Goal: Transaction & Acquisition: Purchase product/service

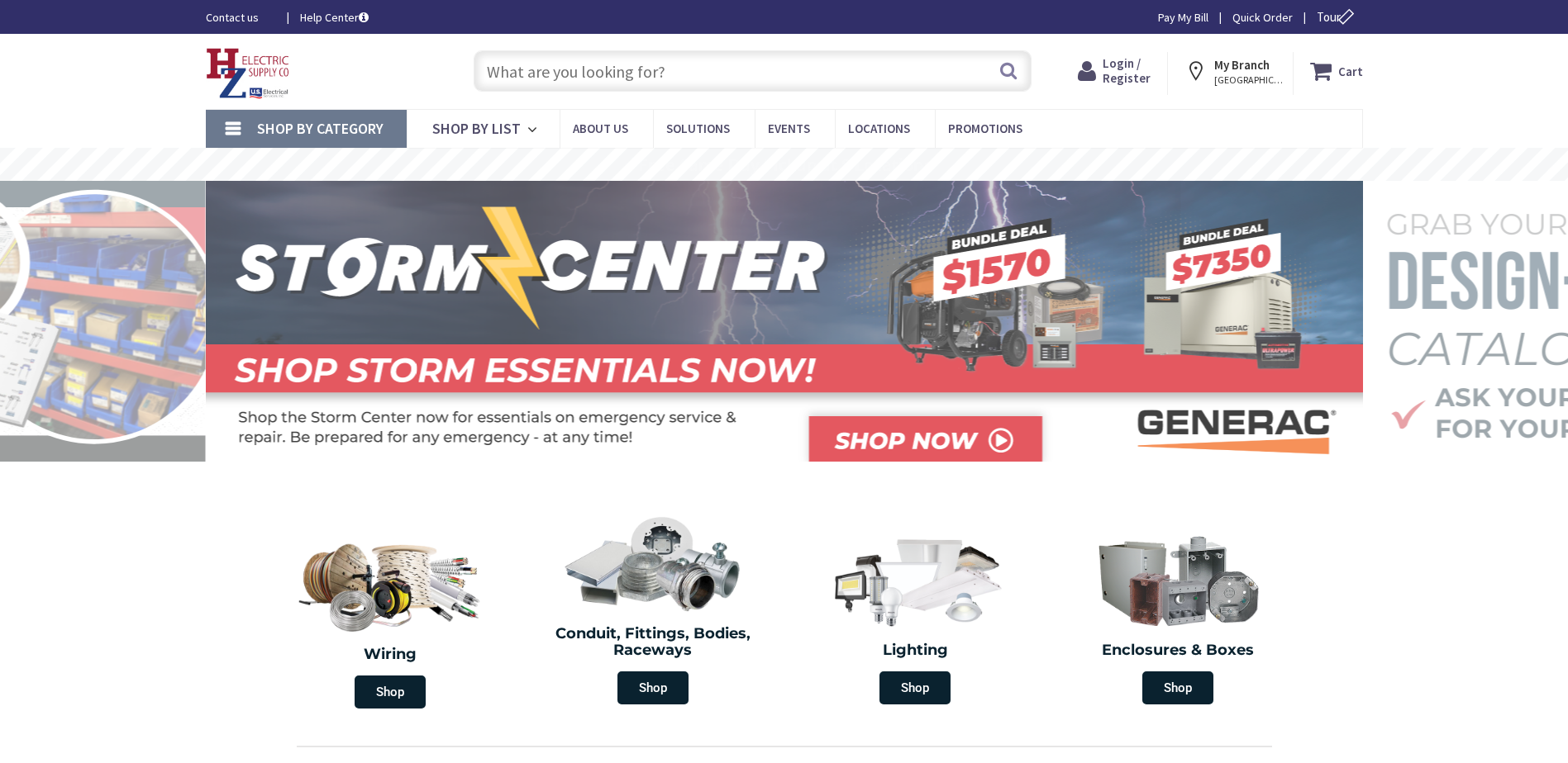
click at [663, 66] on input "text" at bounding box center [752, 71] width 558 height 41
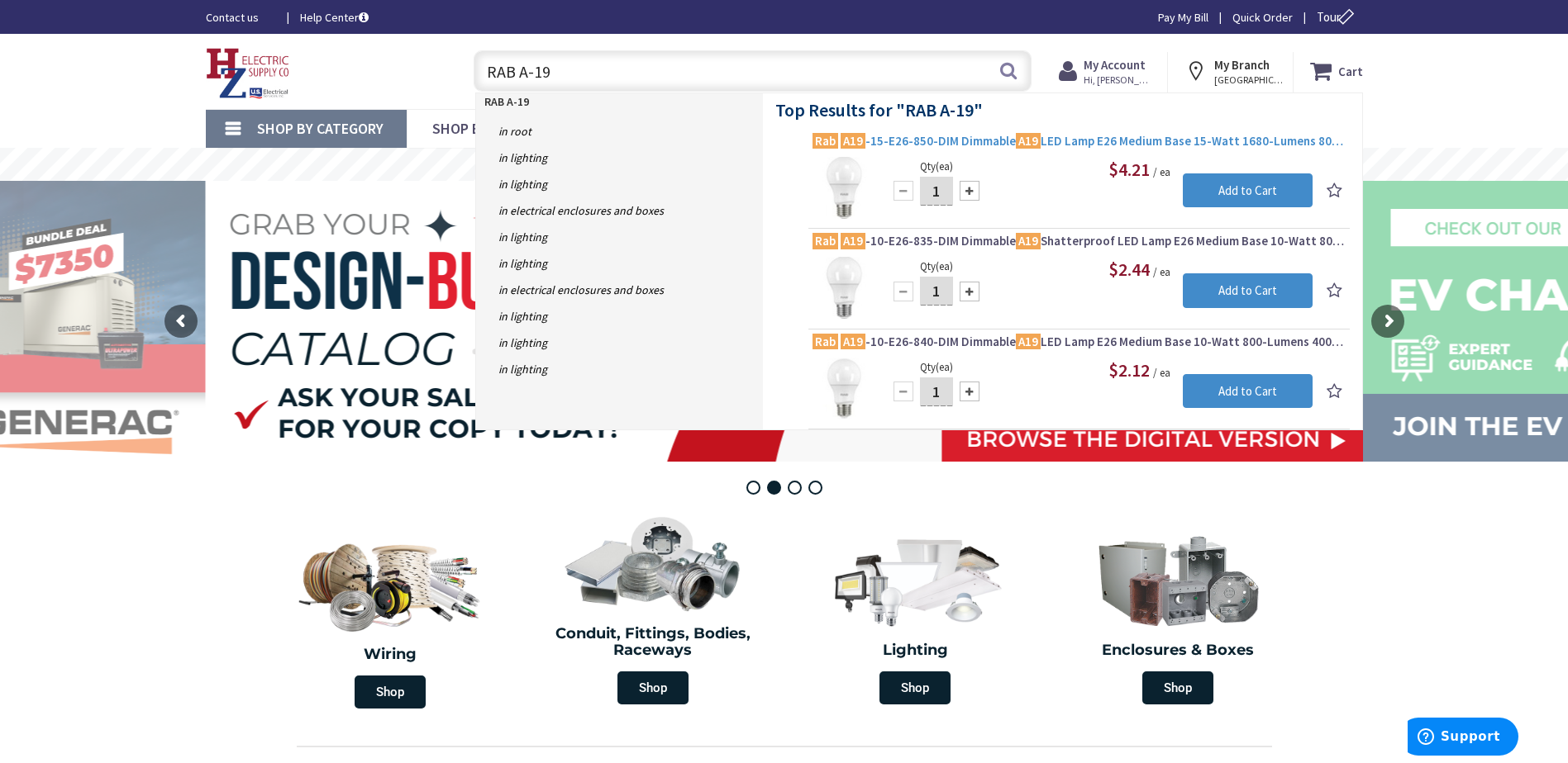
type input "RAB A-19"
click at [1067, 140] on span "Rab A19 -15-E26-850-DIM Dimmable A19 LED Lamp E26 Medium Base 15-Watt 1680-Lume…" at bounding box center [1079, 141] width 533 height 16
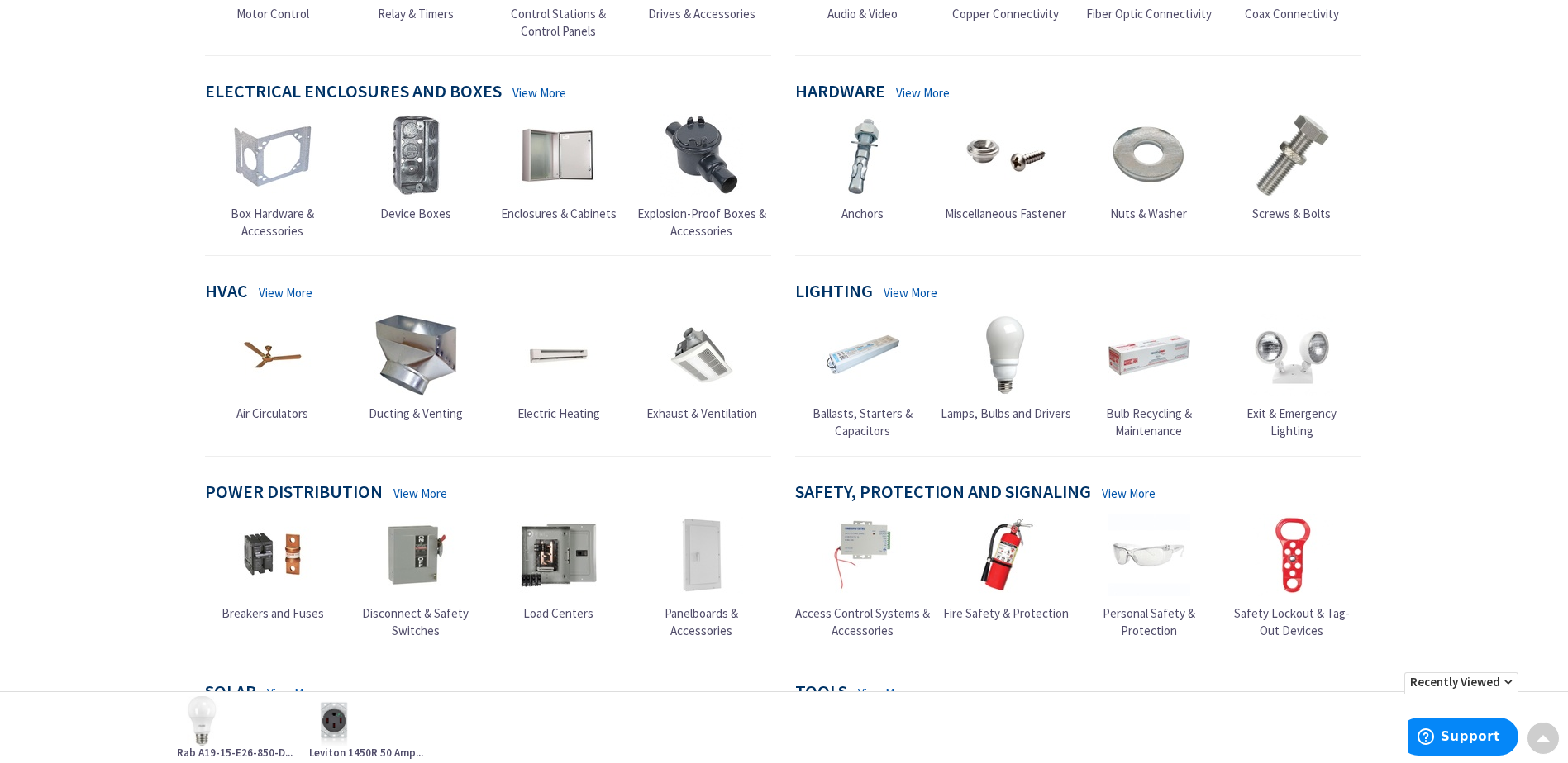
scroll to position [598, 0]
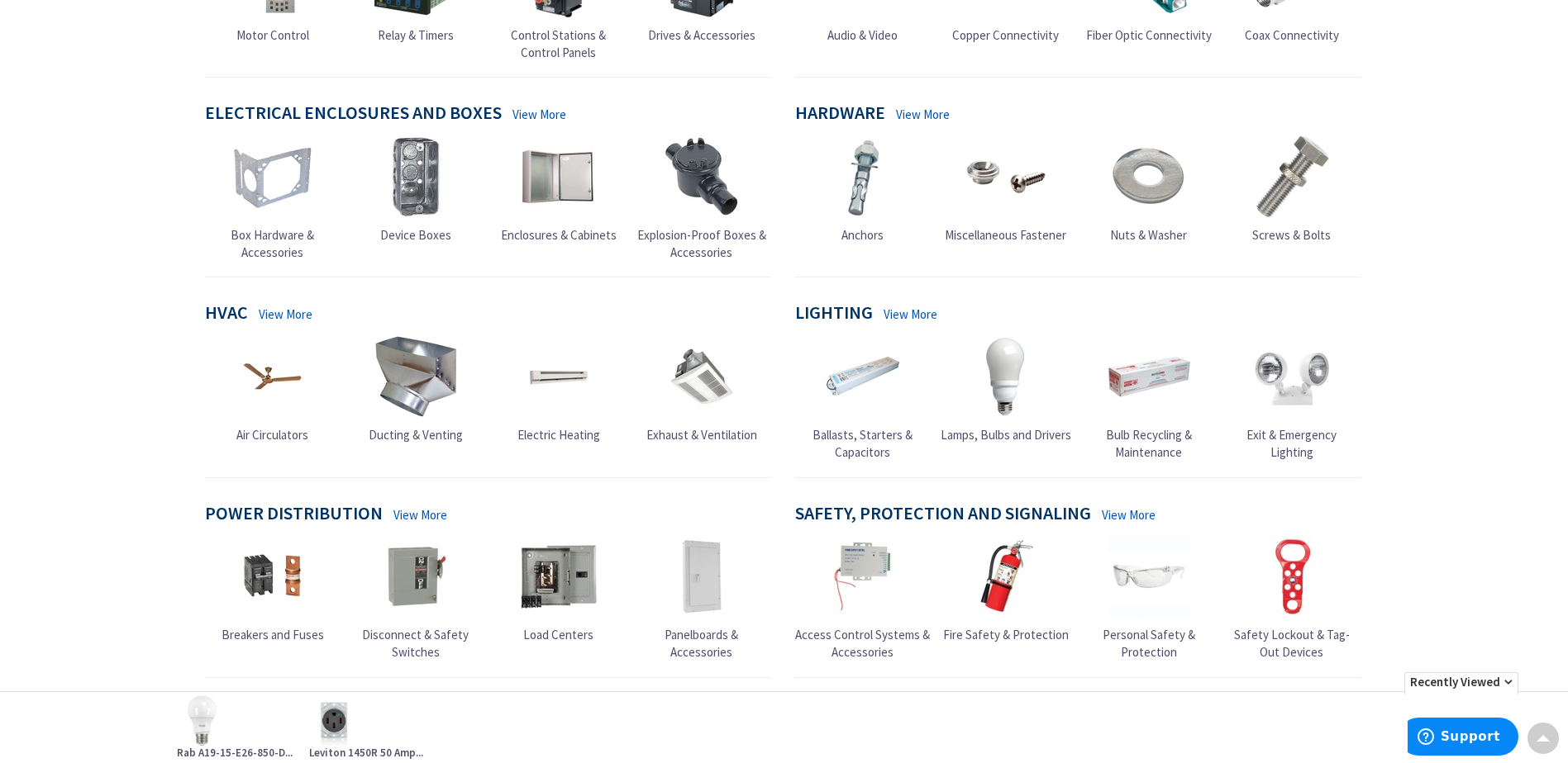
click at [1003, 360] on img at bounding box center [1006, 377] width 82 height 82
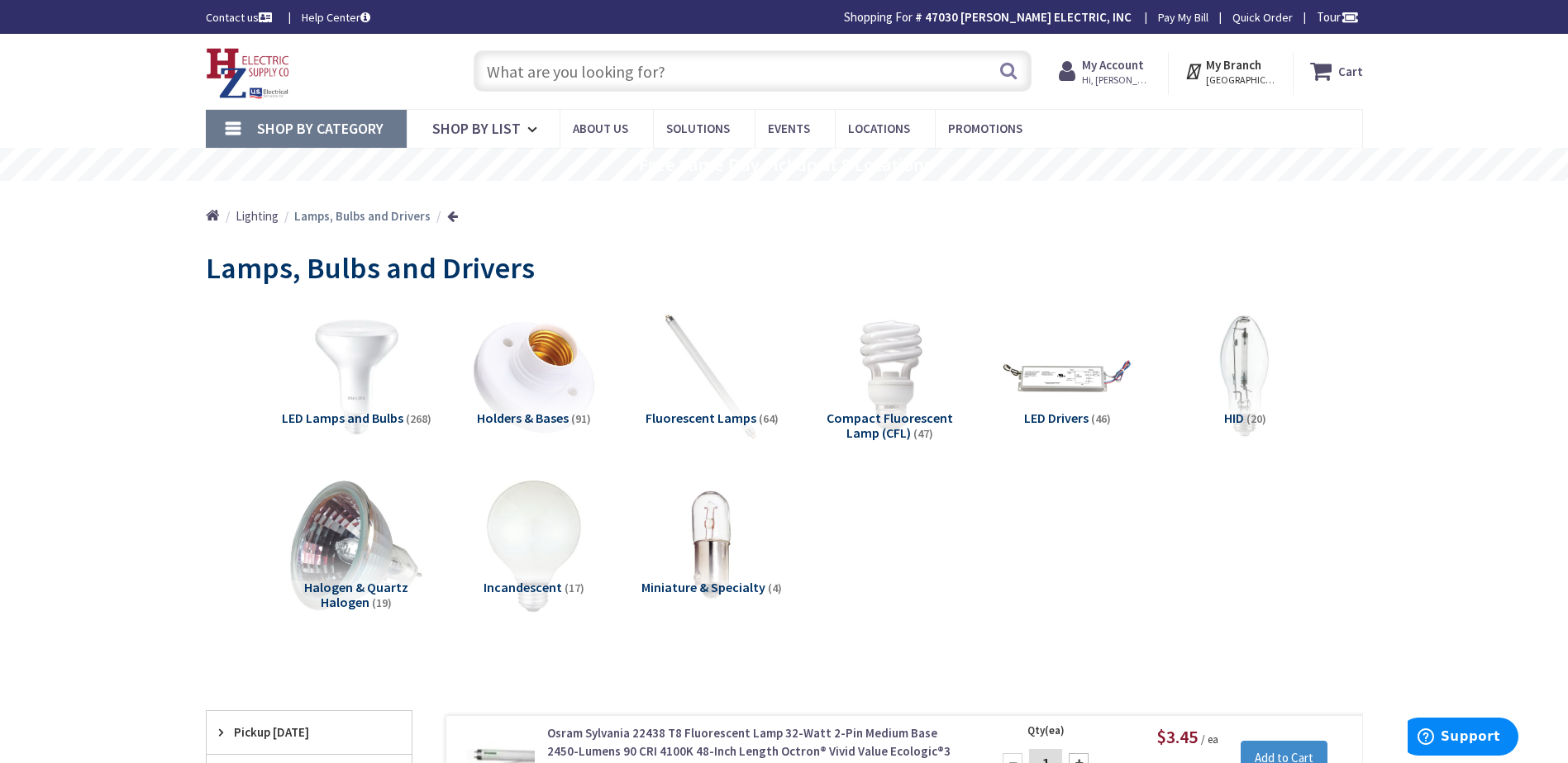
click at [363, 382] on img at bounding box center [355, 376] width 149 height 149
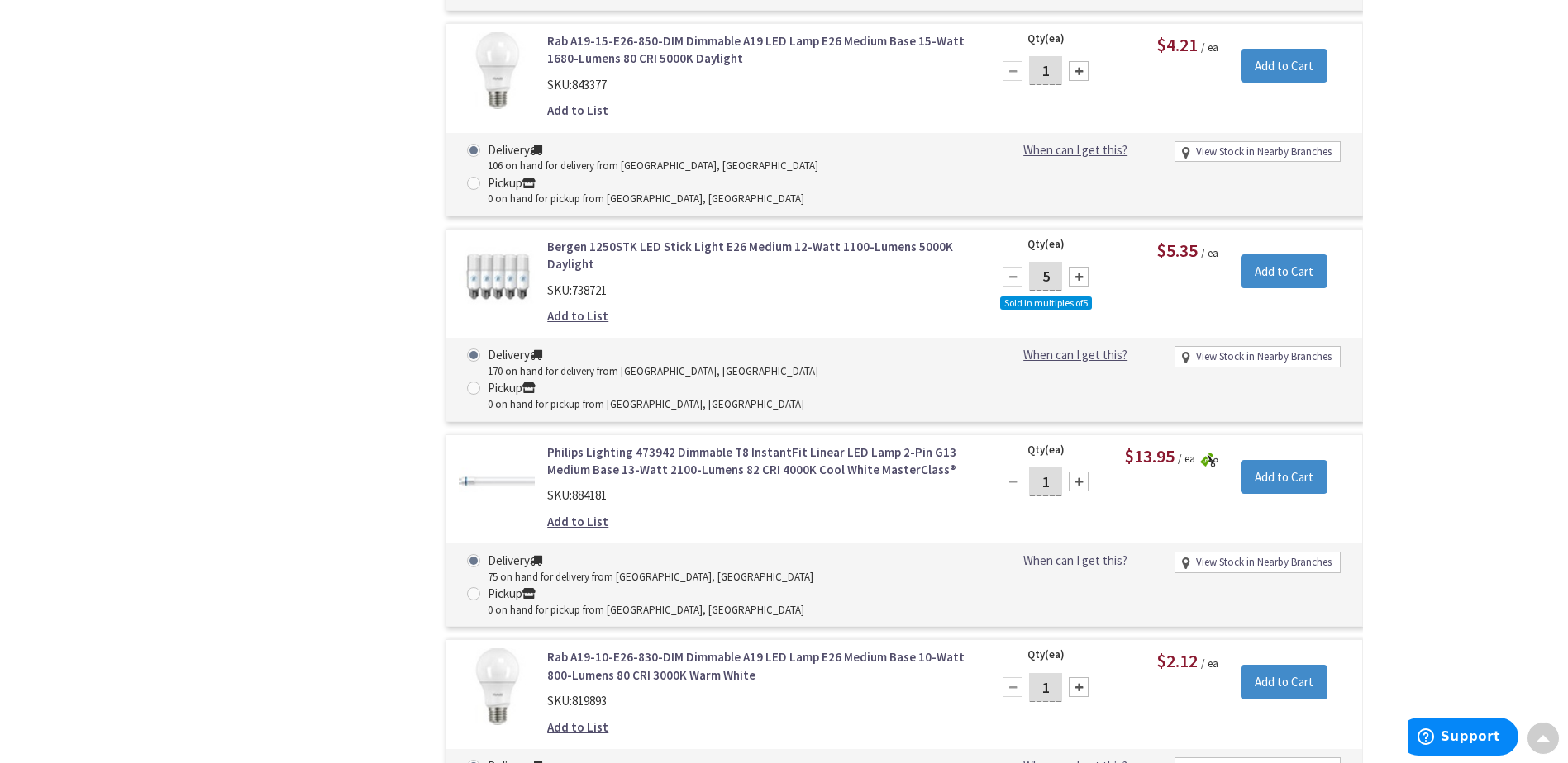
scroll to position [1424, 0]
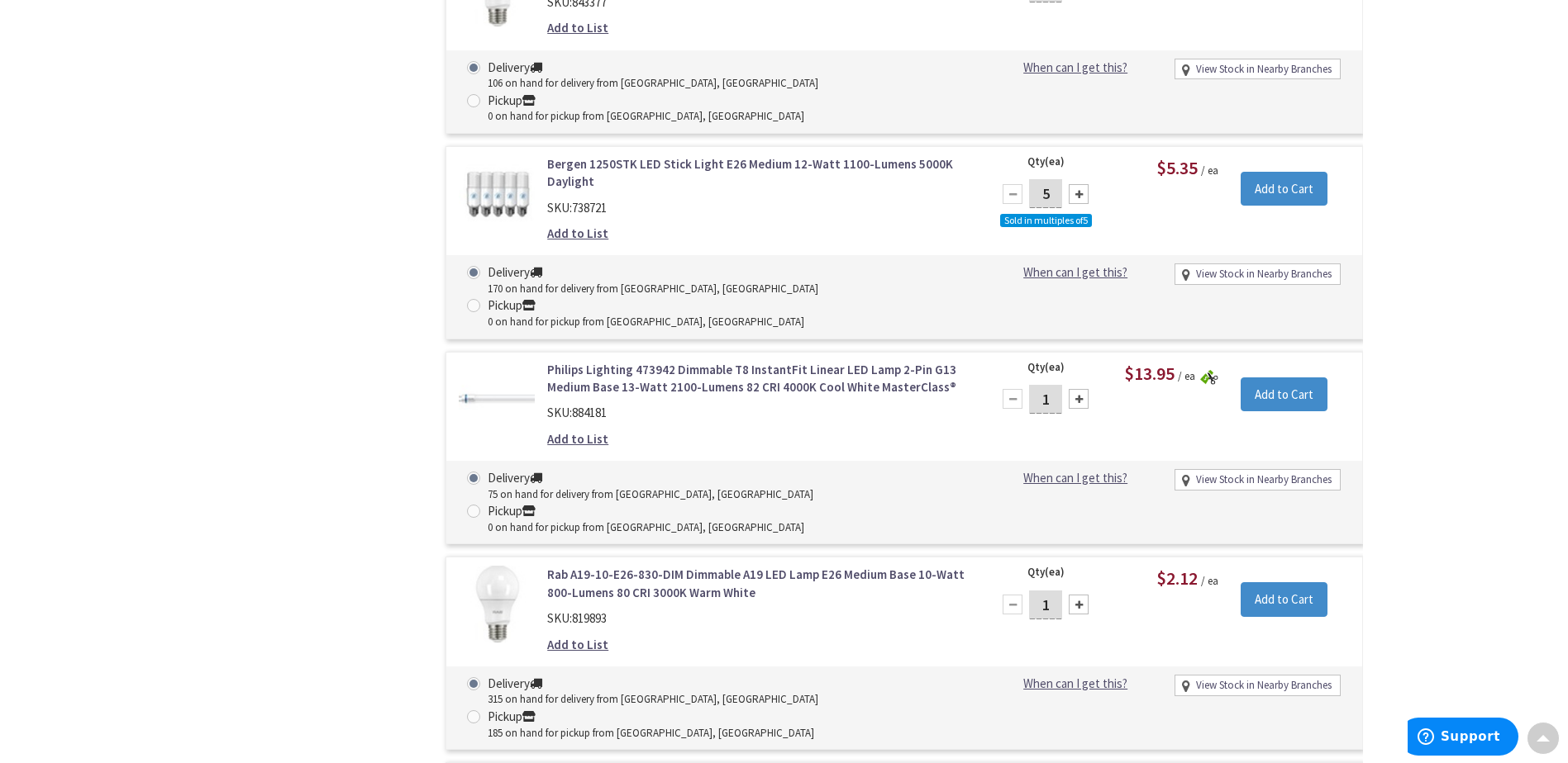
click at [667, 566] on link "Rab A19-10-E26-830-DIM Dimmable A19 LED Lamp E26 Medium Base 10-Watt 800-Lumens…" at bounding box center [757, 584] width 421 height 36
